Goal: Task Accomplishment & Management: Manage account settings

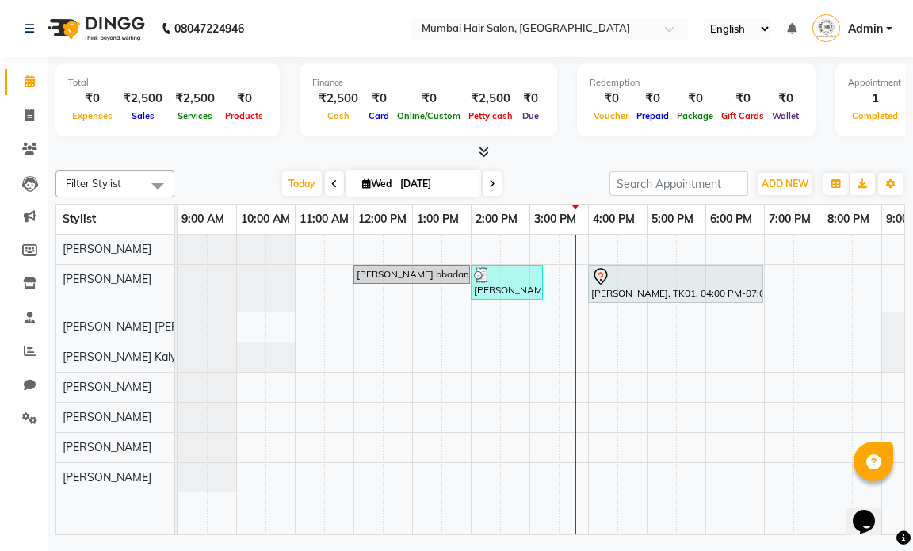
click at [559, 283] on div "janvi bbadam, TK02, 12:00 PM-02:00 PM, Global Inoa - Long Ayesha Khan, TK03, 02…" at bounding box center [588, 385] width 821 height 300
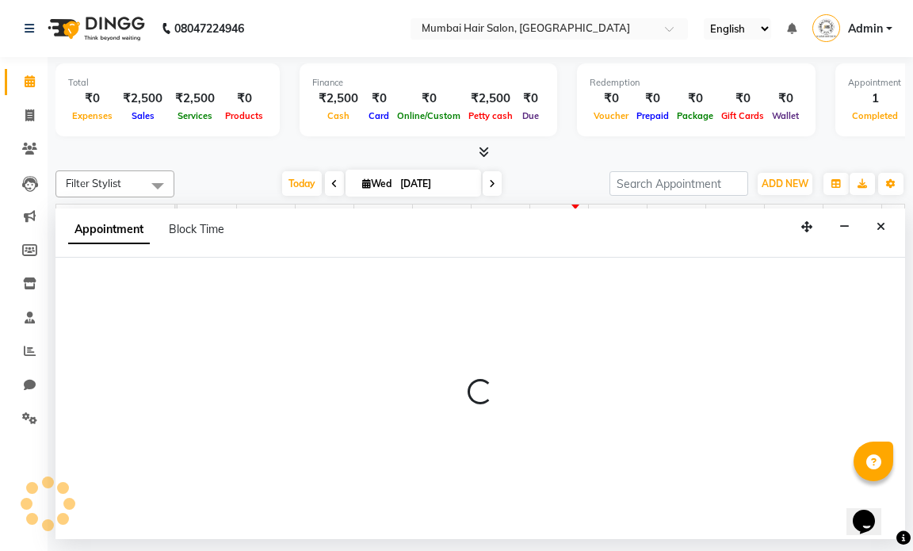
select select "66012"
select select "tentative"
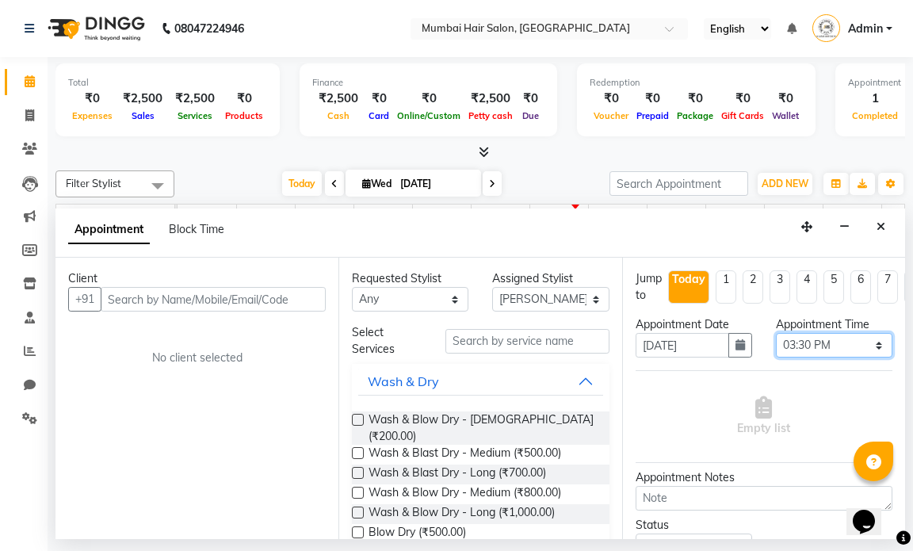
click at [845, 342] on select "Select 10:00 AM 10:15 AM 10:30 AM 10:45 AM 11:00 AM 11:15 AM 11:30 AM 11:45 AM …" at bounding box center [834, 345] width 117 height 25
select select "915"
click at [776, 333] on select "Select 10:00 AM 10:15 AM 10:30 AM 10:45 AM 11:00 AM 11:15 AM 11:30 AM 11:45 AM …" at bounding box center [834, 345] width 117 height 25
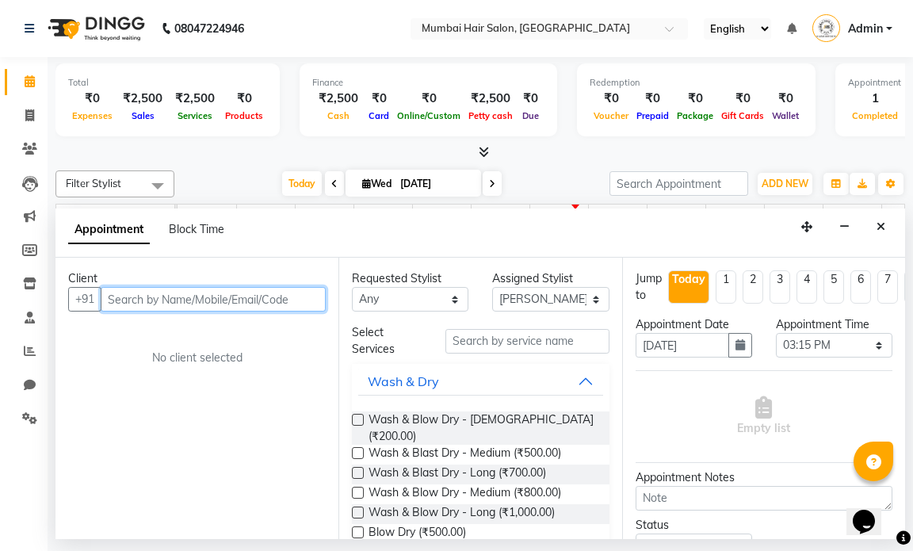
click at [232, 303] on input "text" at bounding box center [213, 299] width 225 height 25
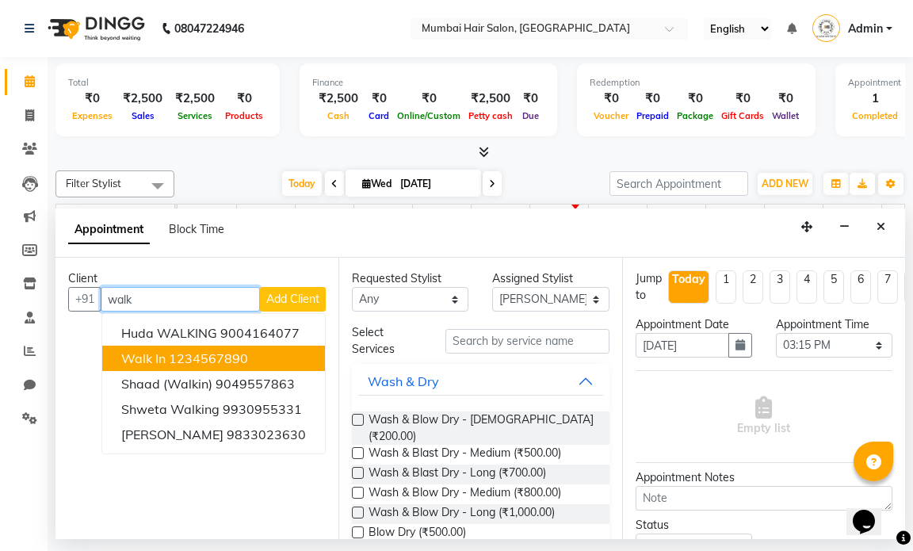
click at [176, 357] on ngb-highlight "1234567890" at bounding box center [208, 358] width 79 height 16
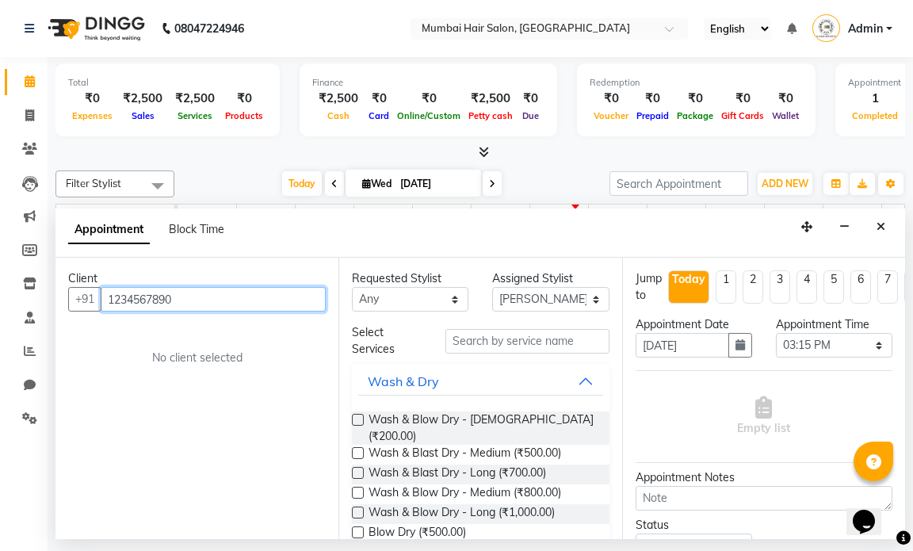
type input "1234567890"
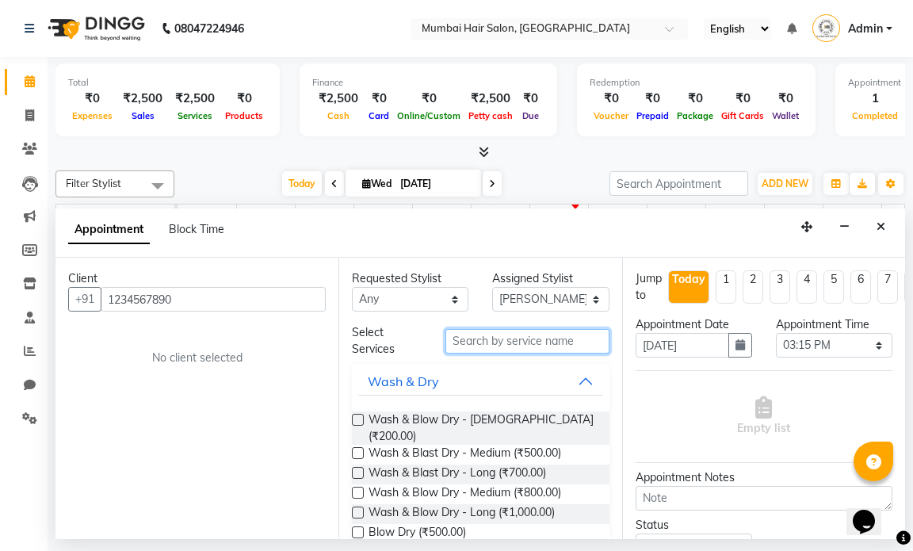
click at [515, 342] on input "text" at bounding box center [526, 341] width 163 height 25
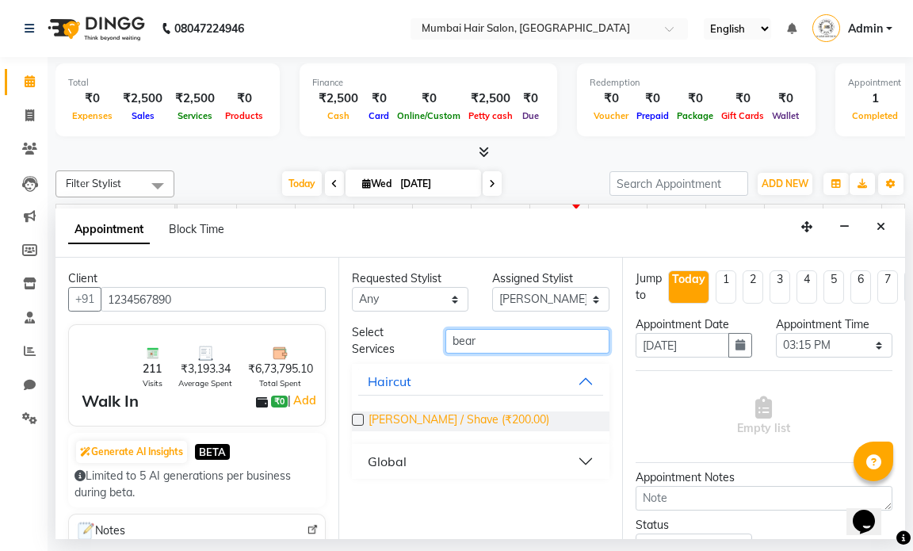
type input "bear"
click at [469, 418] on span "Beard / Shave (₹200.00)" at bounding box center [459, 421] width 181 height 20
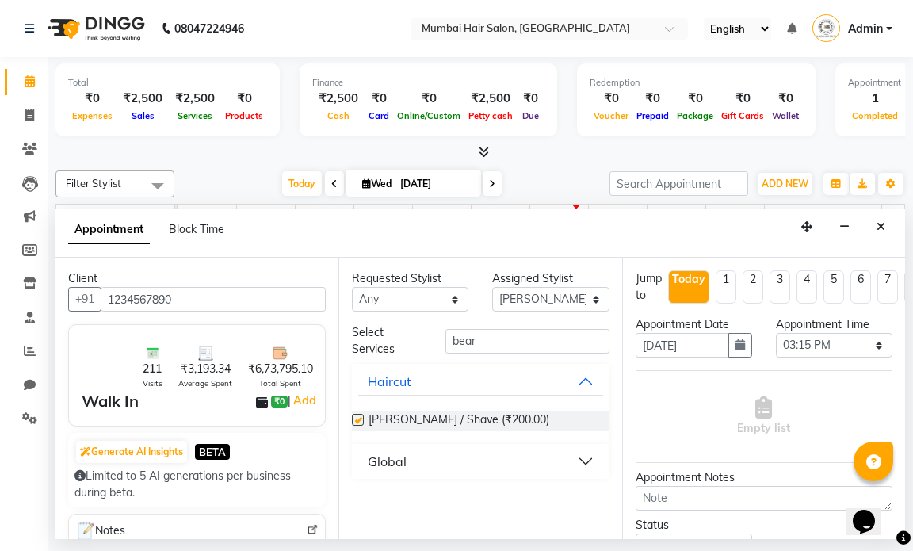
checkbox input "false"
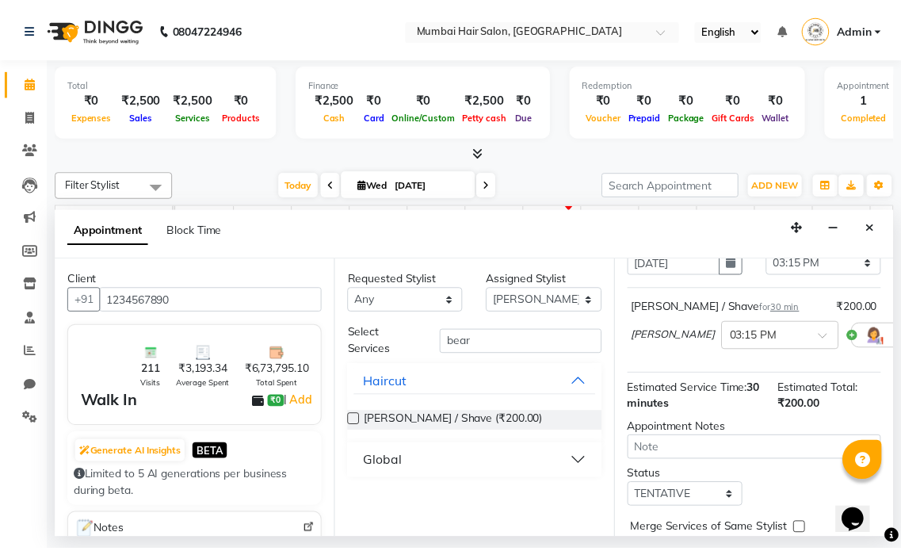
scroll to position [180, 0]
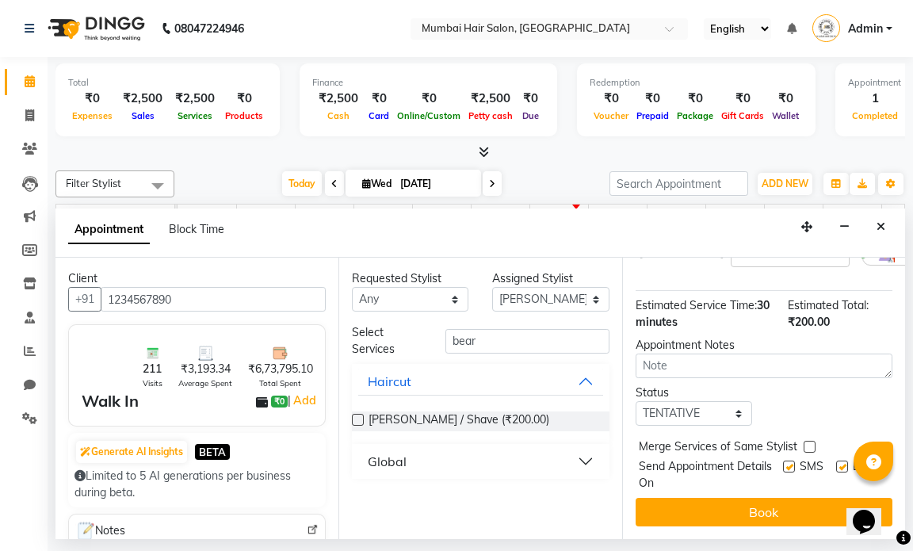
click at [836, 460] on label at bounding box center [842, 466] width 12 height 12
click at [836, 463] on input "checkbox" at bounding box center [841, 468] width 10 height 10
checkbox input "false"
click at [783, 460] on label at bounding box center [789, 466] width 12 height 12
click at [783, 463] on input "checkbox" at bounding box center [788, 468] width 10 height 10
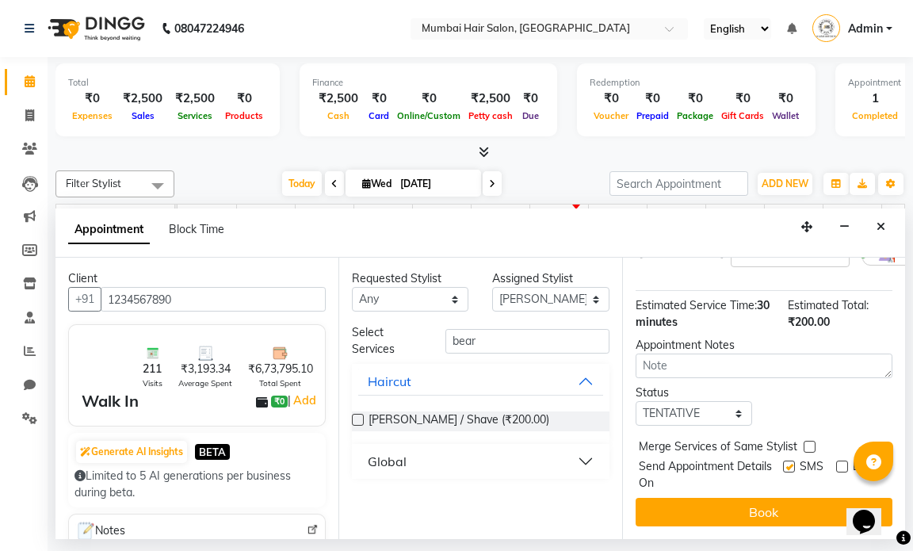
checkbox input "false"
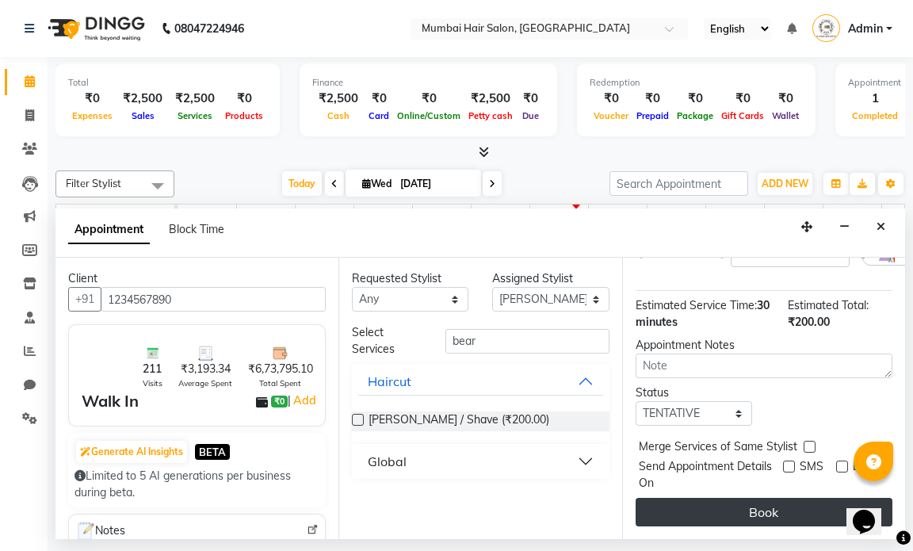
click at [763, 502] on button "Book" at bounding box center [764, 512] width 257 height 29
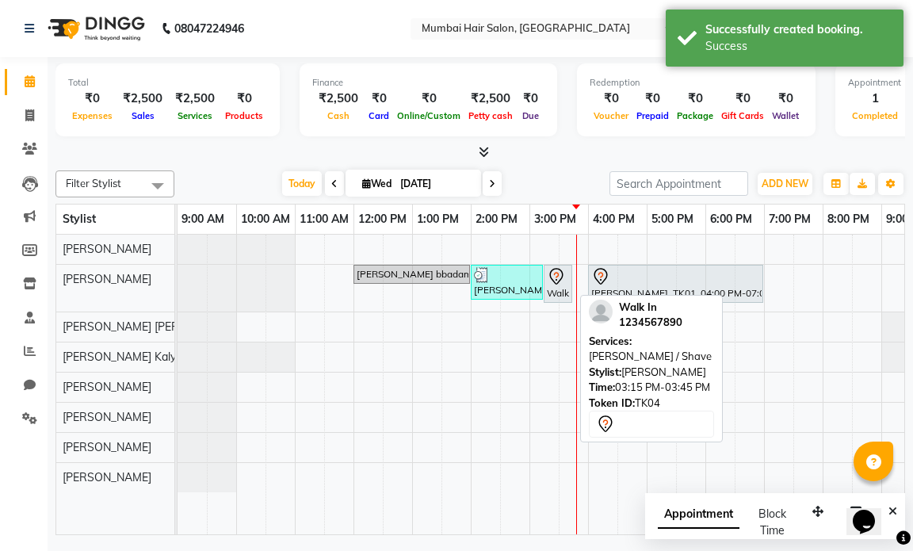
click at [560, 285] on div "Walk In, TK04, 03:15 PM-03:45 PM, [PERSON_NAME] / Shave" at bounding box center [557, 283] width 25 height 33
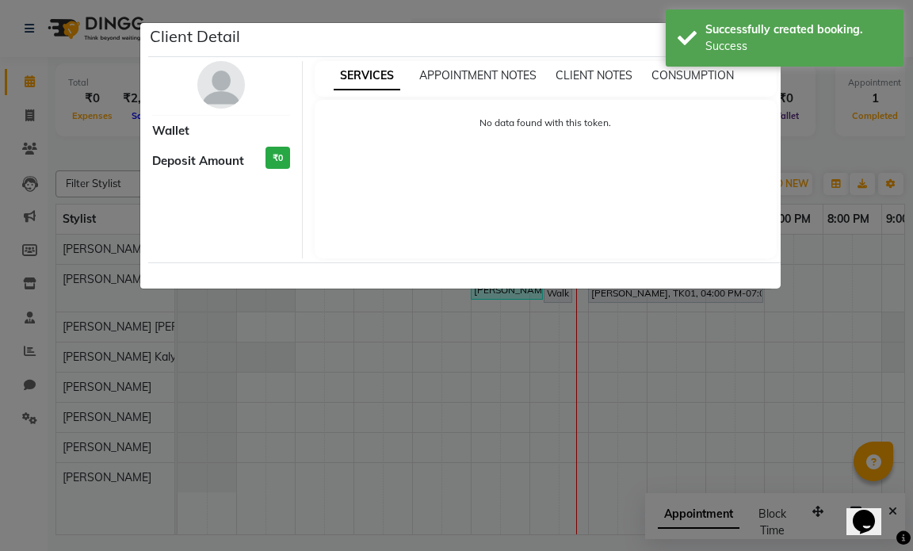
select select "7"
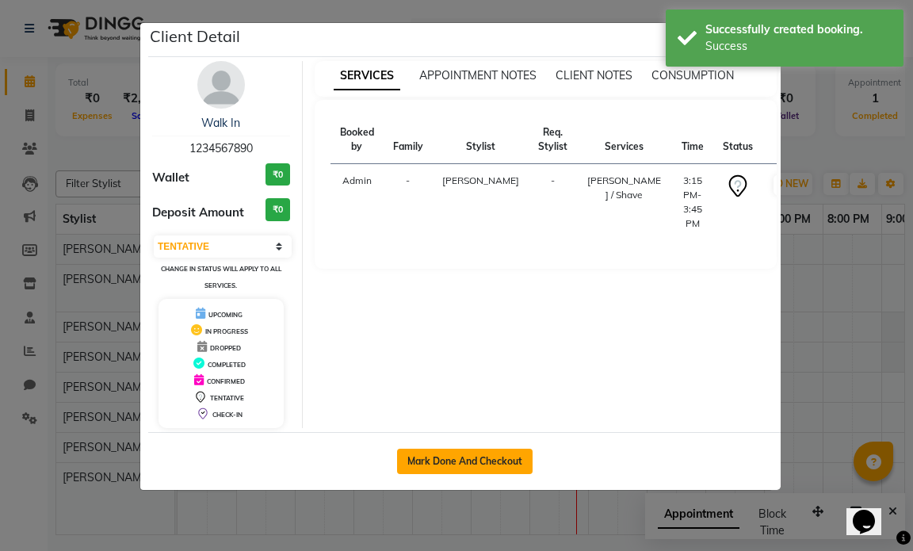
click at [482, 453] on button "Mark Done And Checkout" at bounding box center [465, 461] width 136 height 25
select select "service"
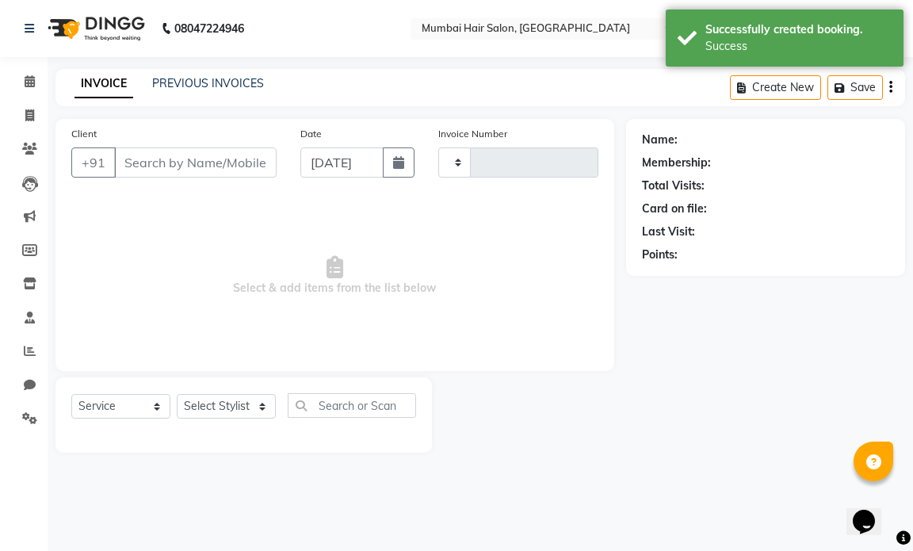
type input "1254"
select select "7487"
type input "1234567890"
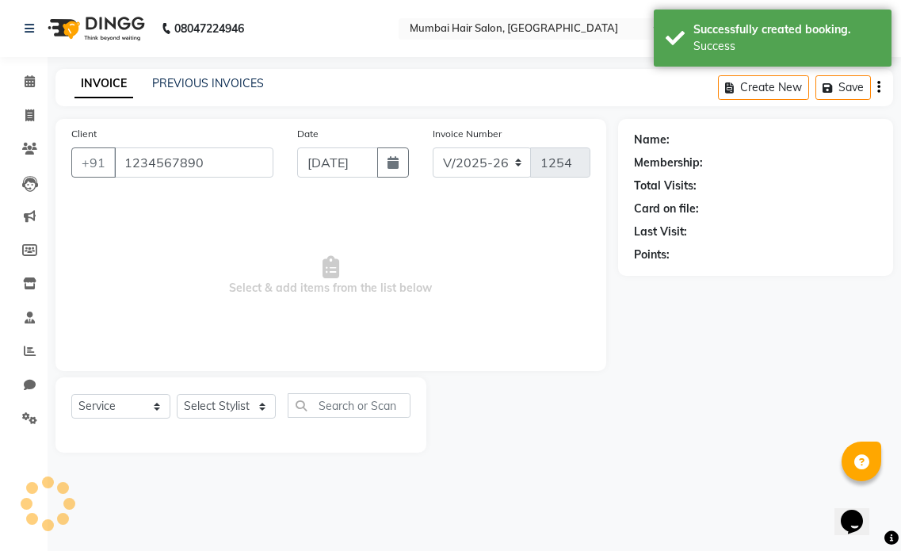
select select "66012"
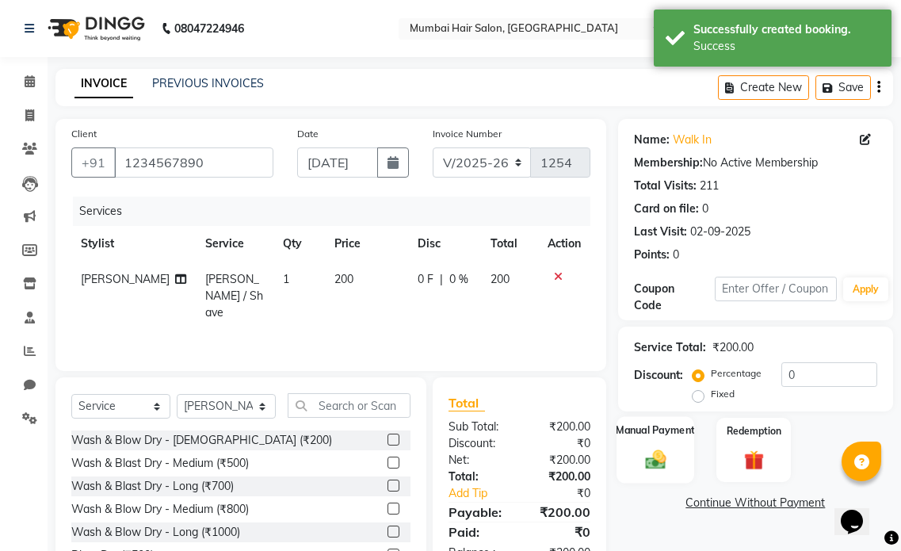
click at [655, 451] on img at bounding box center [655, 459] width 33 height 24
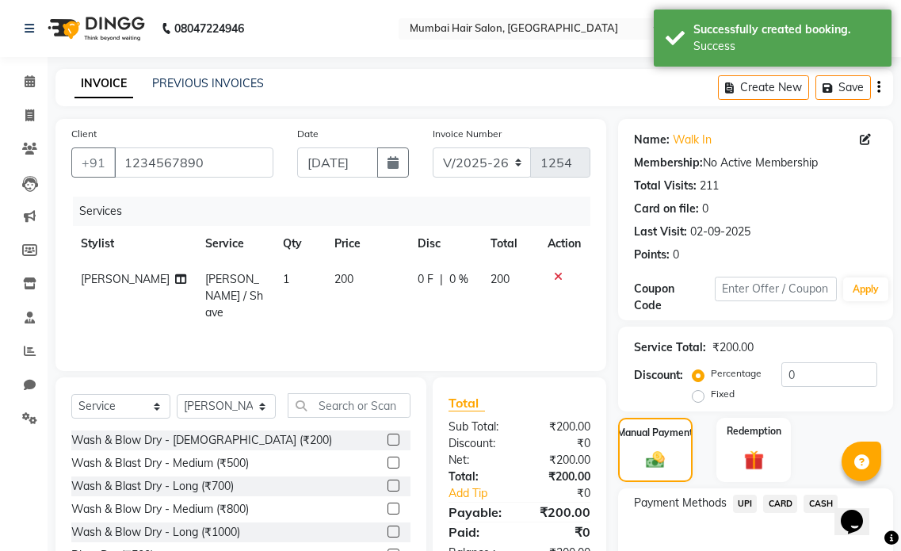
click at [811, 507] on span "CASH" at bounding box center [821, 504] width 34 height 18
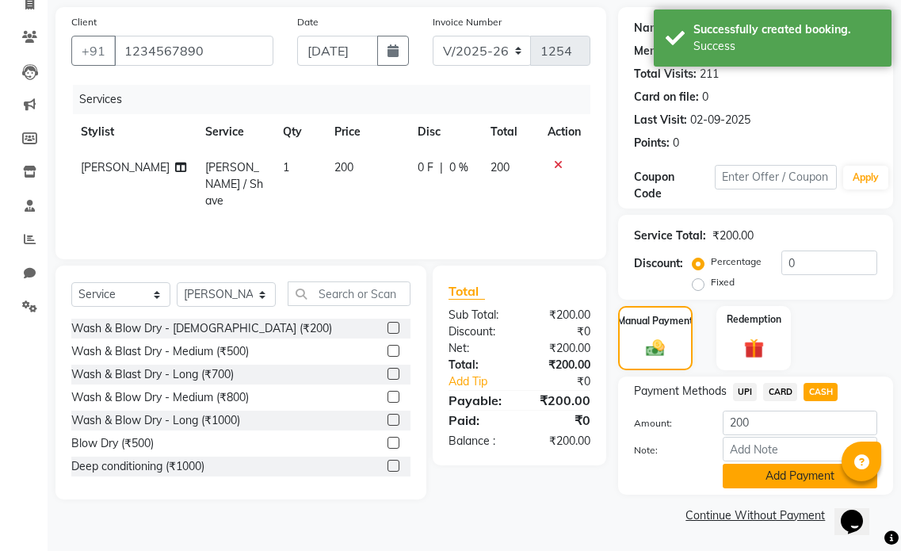
click at [775, 482] on button "Add Payment" at bounding box center [800, 476] width 155 height 25
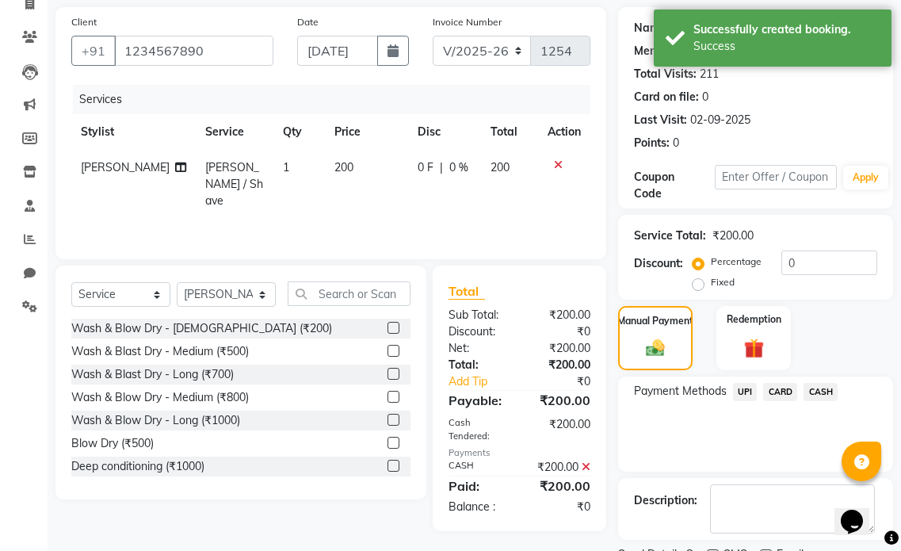
scroll to position [178, 0]
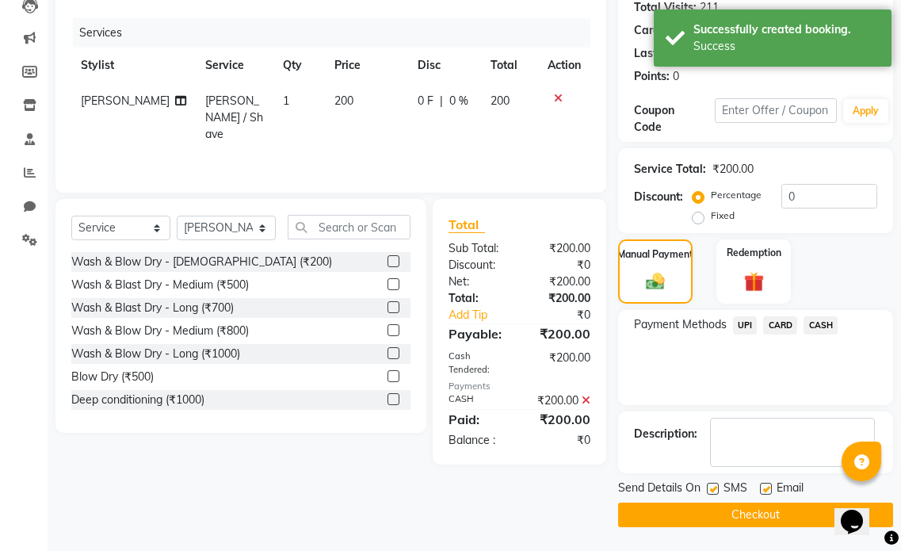
click at [768, 490] on label at bounding box center [766, 489] width 12 height 12
click at [768, 490] on input "checkbox" at bounding box center [765, 489] width 10 height 10
checkbox input "false"
click at [710, 483] on label at bounding box center [713, 489] width 12 height 12
click at [710, 484] on input "checkbox" at bounding box center [712, 489] width 10 height 10
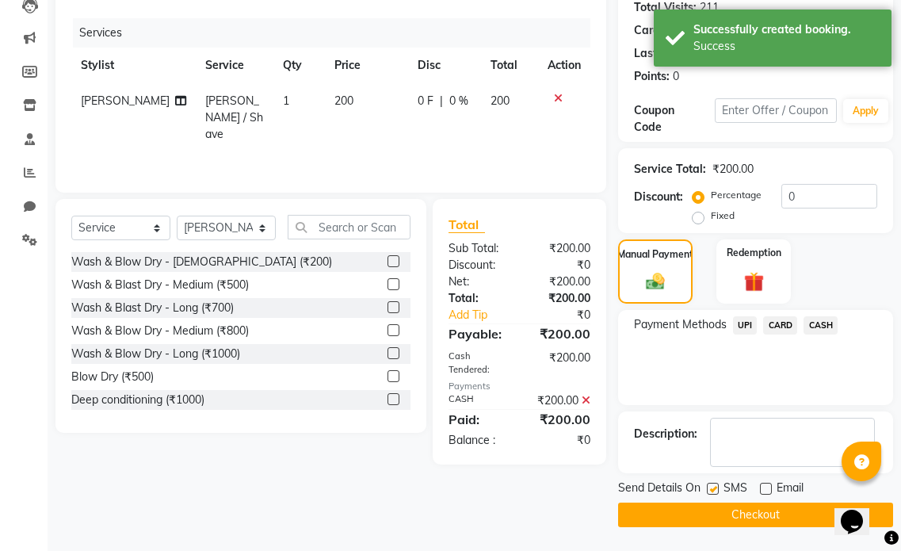
checkbox input "false"
click at [724, 512] on button "Checkout" at bounding box center [755, 514] width 275 height 25
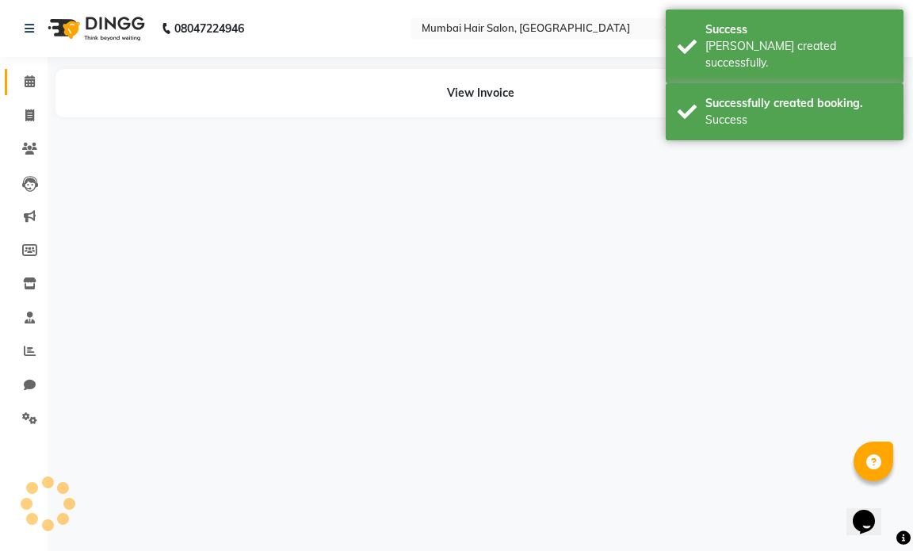
click at [32, 86] on icon at bounding box center [30, 81] width 10 height 12
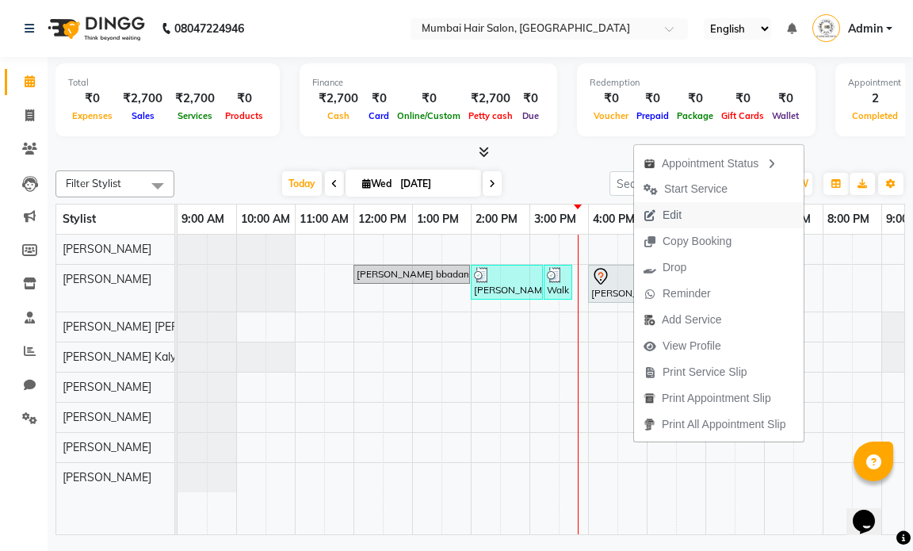
click at [686, 212] on span "Edit" at bounding box center [662, 215] width 57 height 26
select select "tentative"
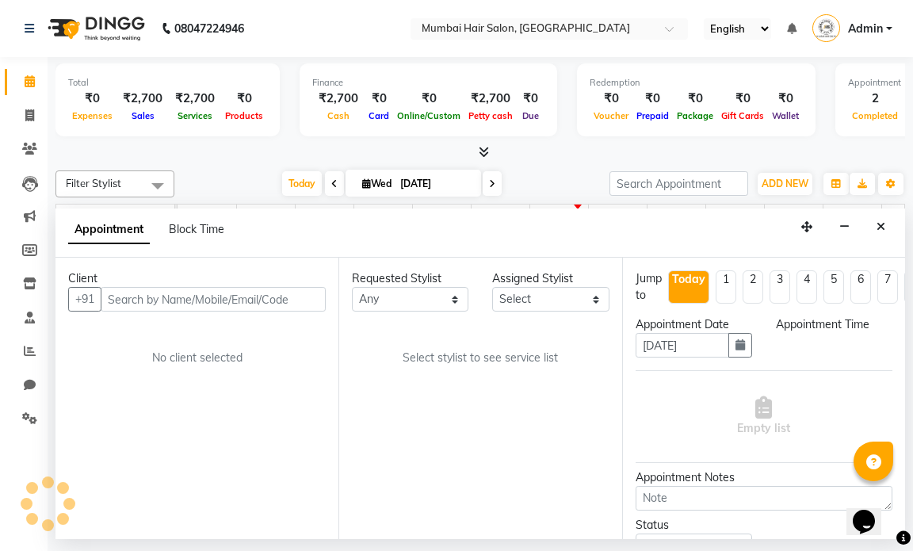
select select "66012"
select select "960"
select select "3758"
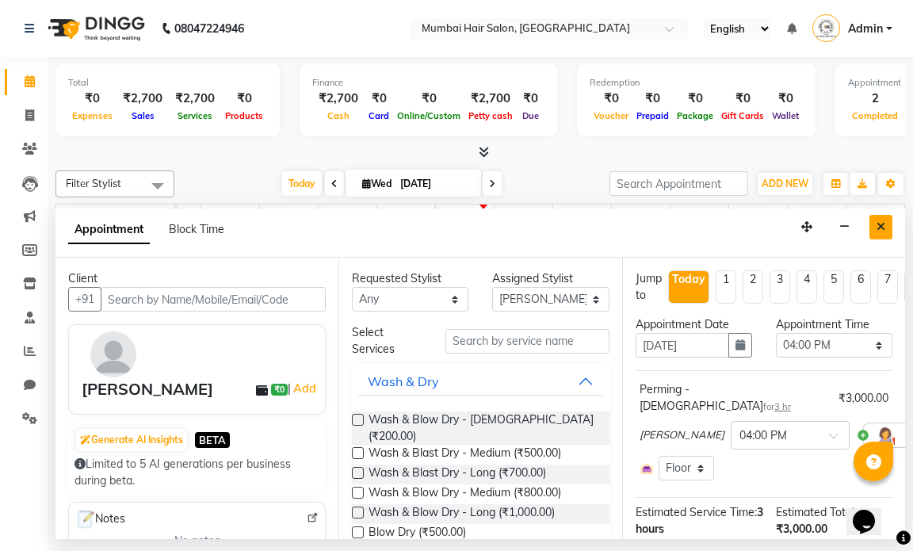
click at [888, 223] on button "Close" at bounding box center [880, 227] width 23 height 25
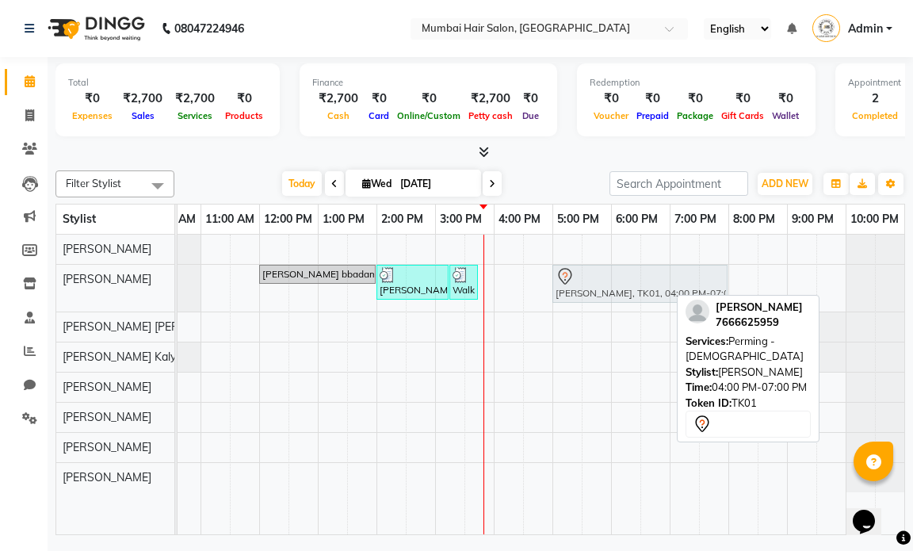
drag, startPoint x: 617, startPoint y: 292, endPoint x: 684, endPoint y: 296, distance: 66.7
click at [684, 296] on div "Filter Stylist Select All Rehan Ansari Mohd Shamshad Amol Dinkar Pawar Payal Ka…" at bounding box center [480, 349] width 850 height 371
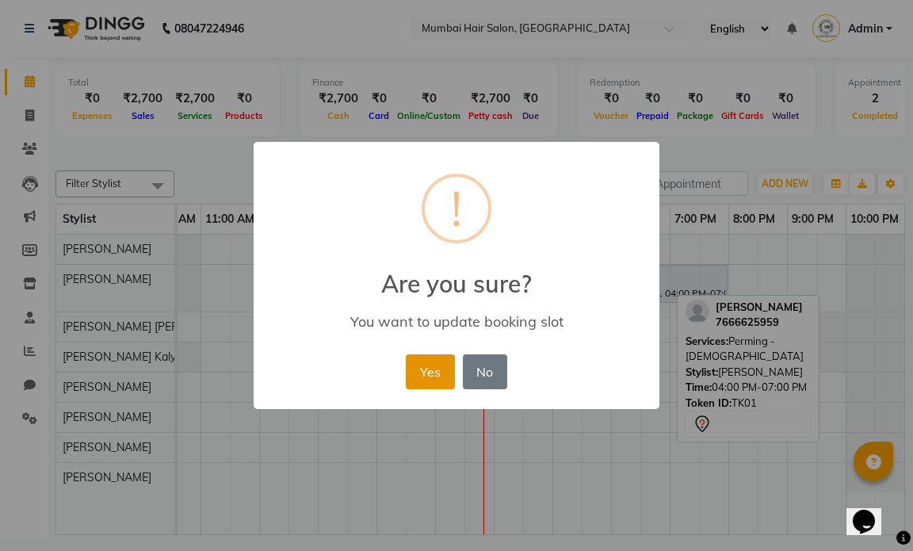
click at [434, 376] on button "Yes" at bounding box center [430, 371] width 48 height 35
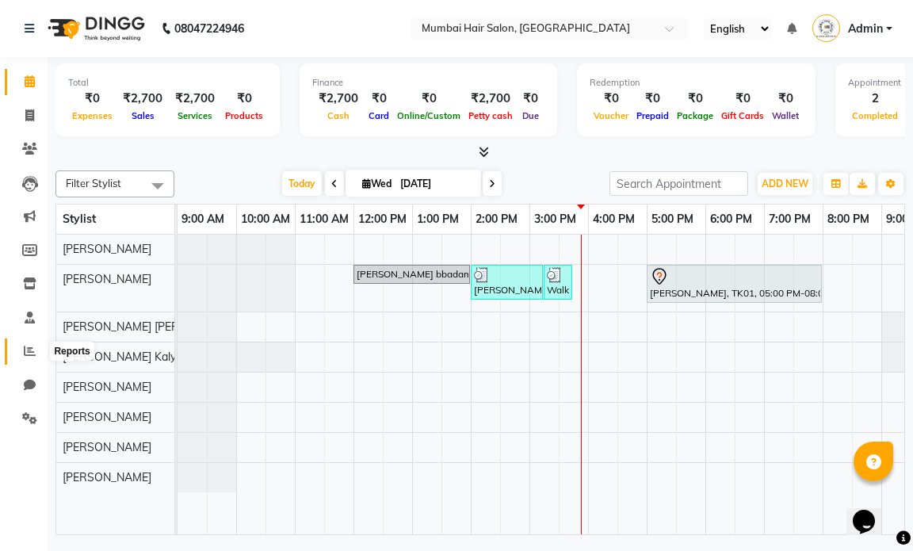
click at [25, 357] on span at bounding box center [30, 351] width 28 height 18
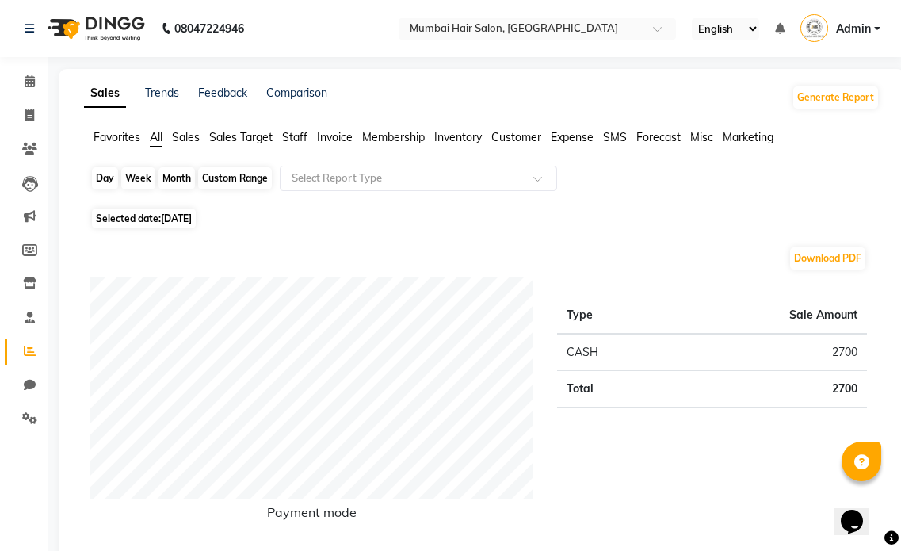
click at [109, 179] on div "Day" at bounding box center [105, 178] width 26 height 22
select select "9"
select select "2025"
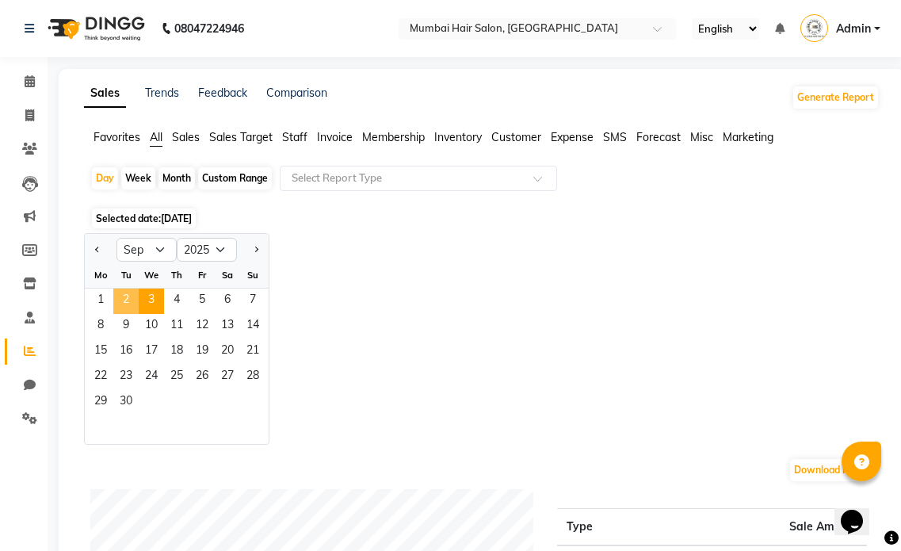
click at [128, 287] on div "Tu" at bounding box center [125, 274] width 25 height 25
click at [131, 300] on span "2" at bounding box center [125, 300] width 25 height 25
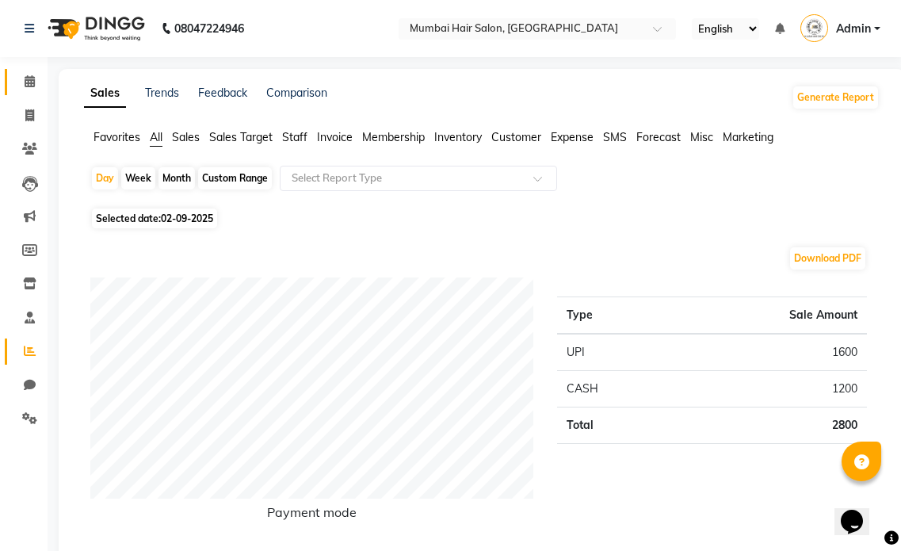
click at [40, 82] on span at bounding box center [30, 82] width 28 height 18
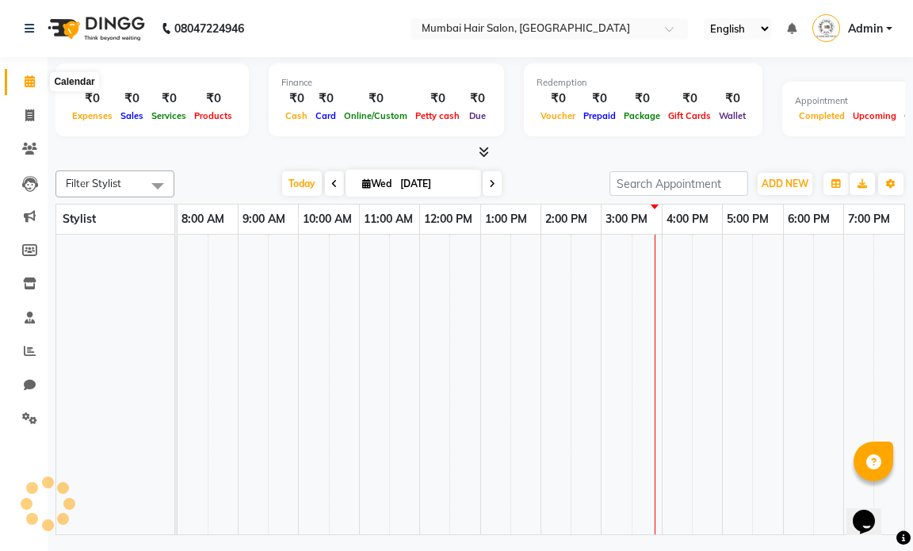
click at [30, 77] on icon at bounding box center [30, 81] width 10 height 12
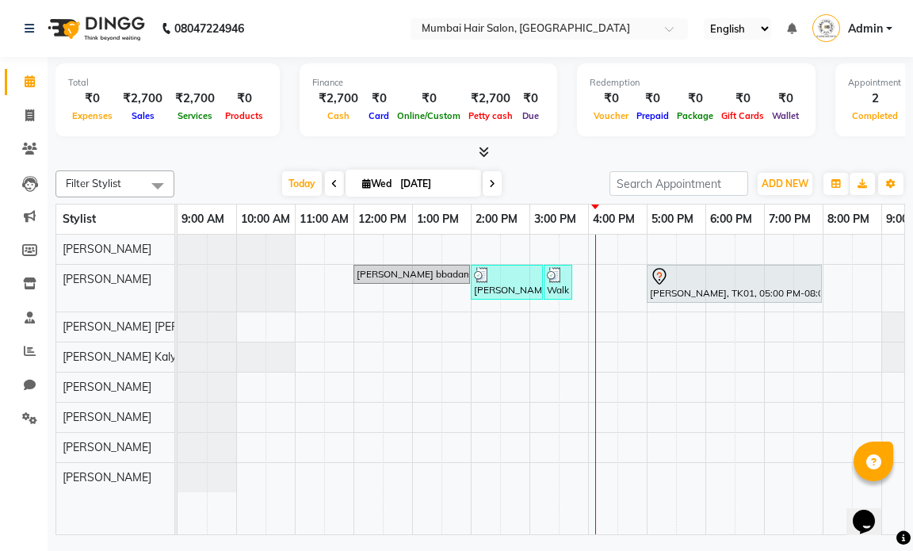
click at [426, 182] on input "[DATE]" at bounding box center [434, 184] width 79 height 24
select select "9"
select select "2025"
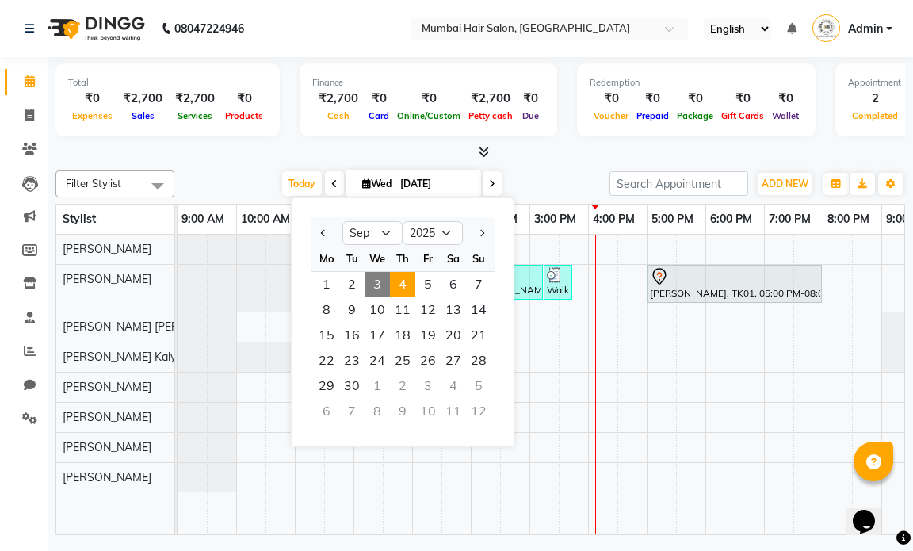
click at [390, 284] on div "1 2 3 4 5 6 7" at bounding box center [403, 284] width 184 height 25
click at [372, 279] on span "3" at bounding box center [377, 284] width 25 height 25
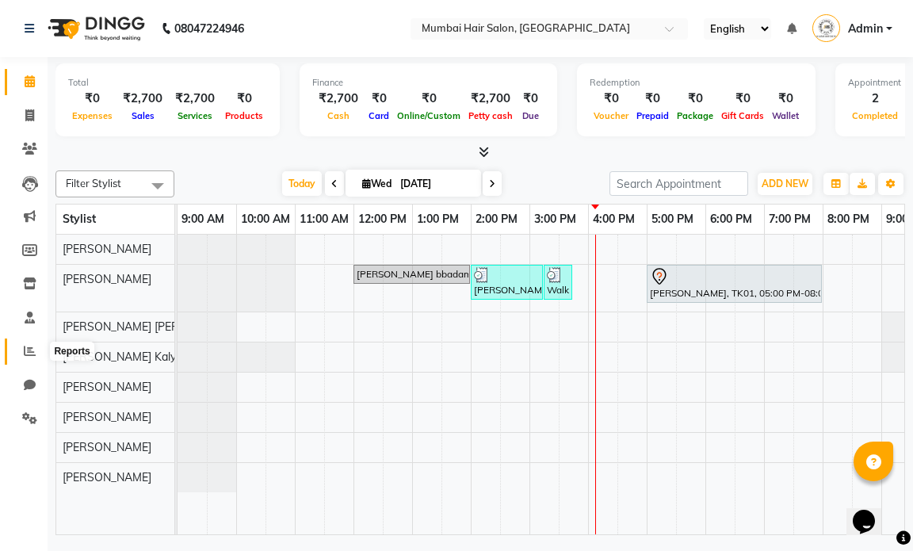
click at [20, 350] on span at bounding box center [30, 351] width 28 height 18
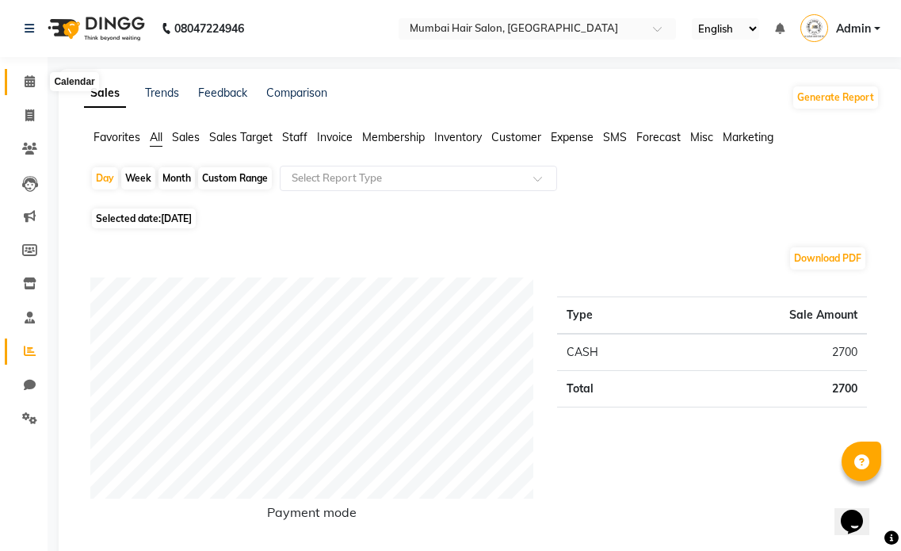
click at [39, 76] on span at bounding box center [30, 82] width 28 height 18
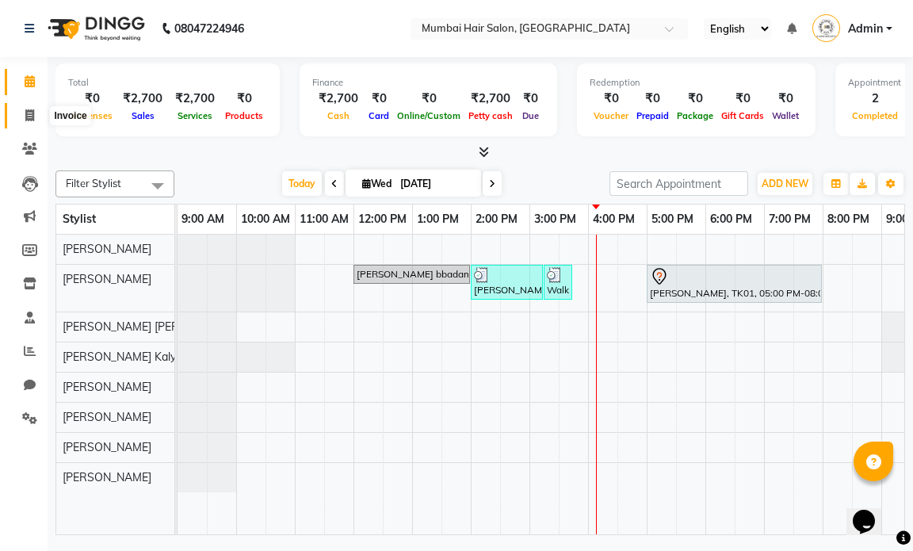
click at [29, 107] on span at bounding box center [30, 116] width 28 height 18
select select "7487"
select select "service"
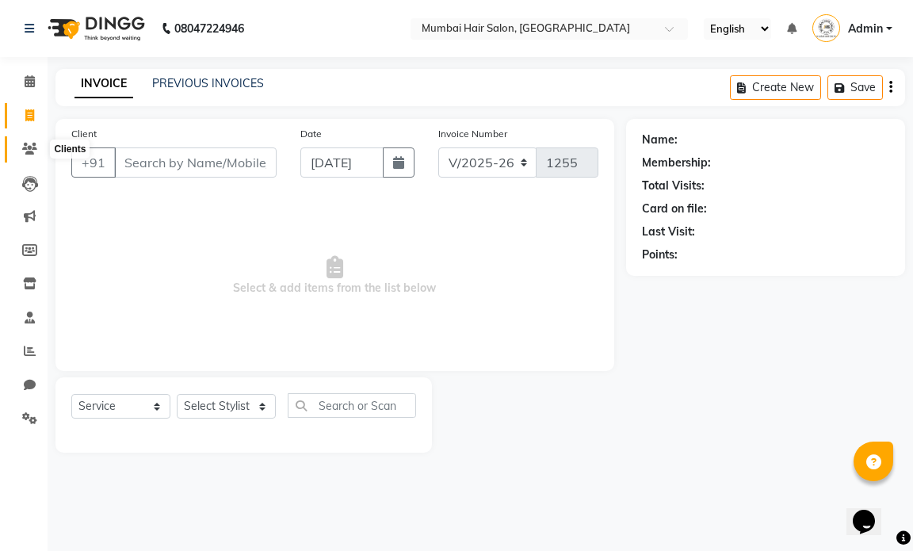
click at [31, 147] on icon at bounding box center [29, 149] width 15 height 12
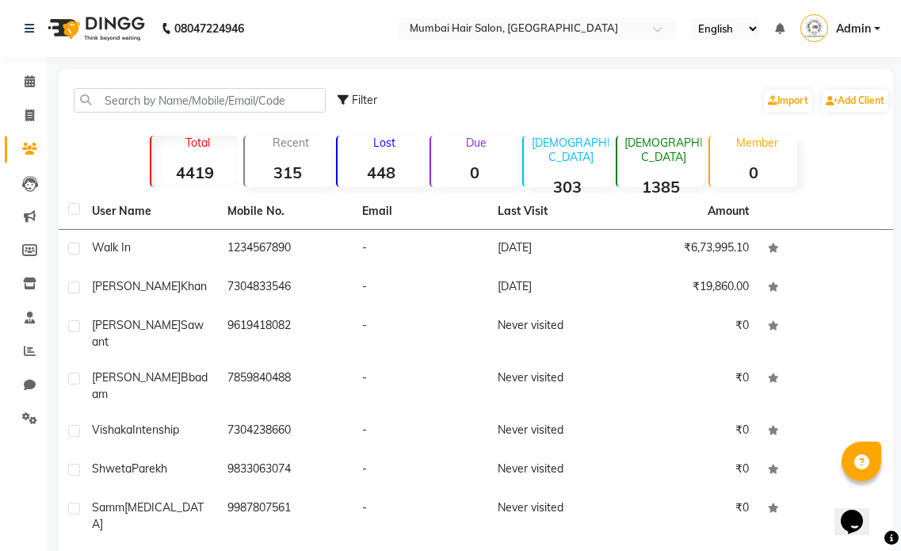
click at [295, 156] on div "Recent 315" at bounding box center [287, 162] width 89 height 52
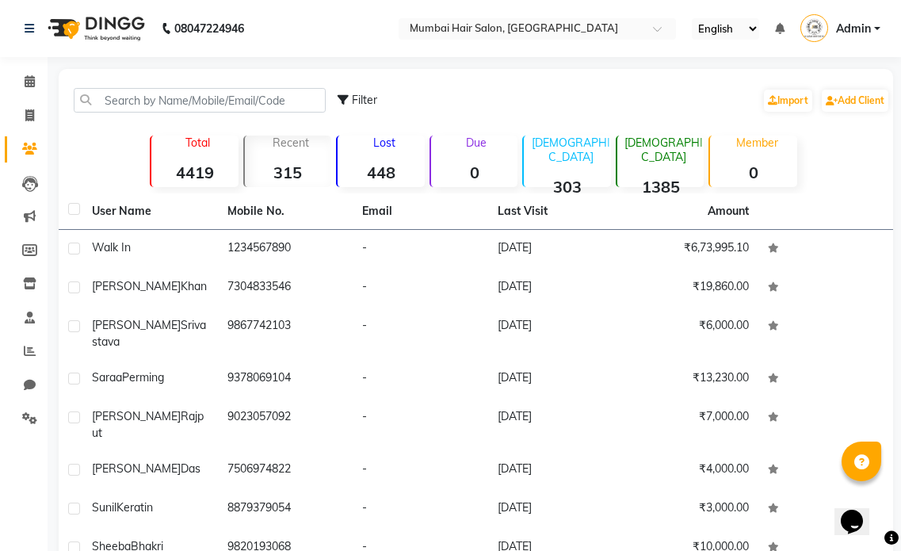
click at [22, 63] on div "Calendar Invoice Clients Leads Marketing Members Inventory Staff Reports Chat S…" at bounding box center [107, 380] width 214 height 671
click at [30, 78] on icon at bounding box center [30, 81] width 10 height 12
